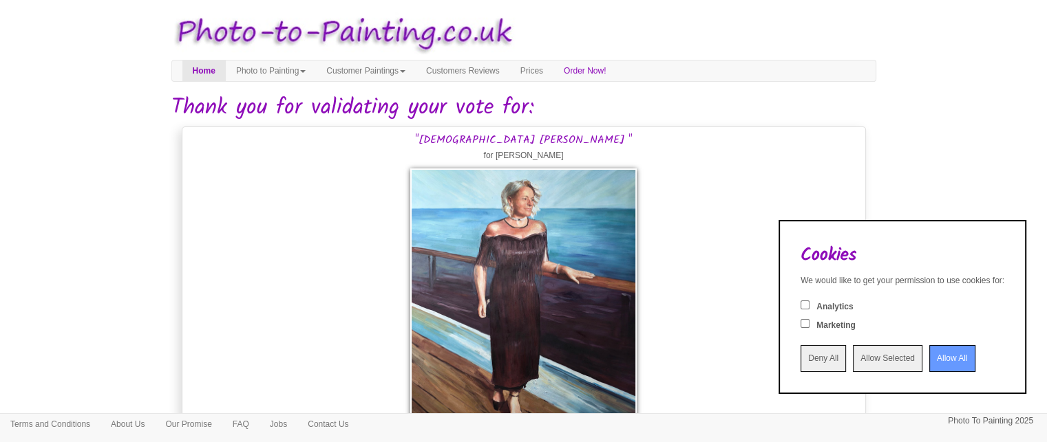
click at [940, 363] on input "Allow All" at bounding box center [952, 358] width 46 height 27
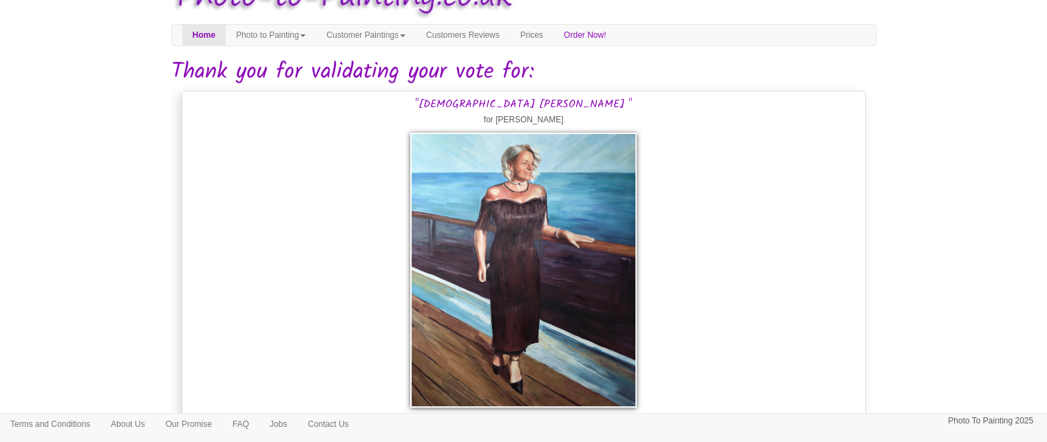
scroll to position [63, 0]
